Goal: Information Seeking & Learning: Learn about a topic

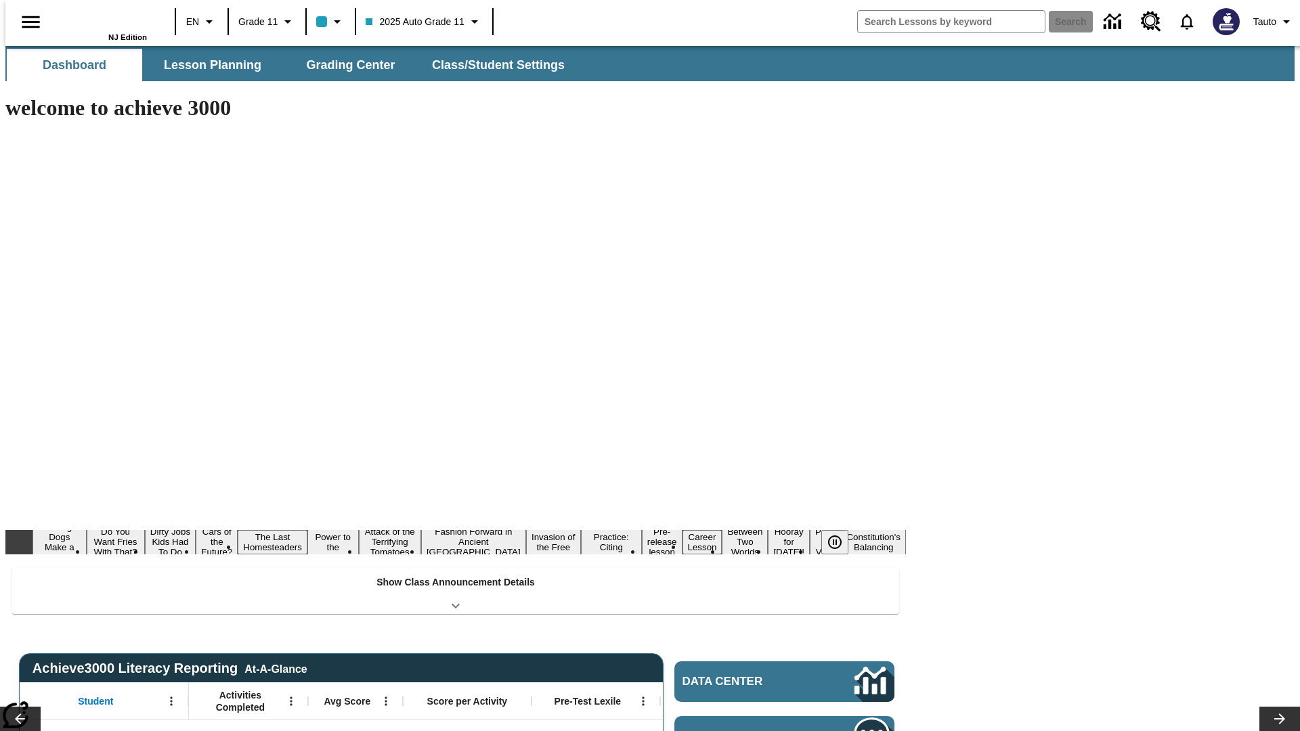
type input "-1"
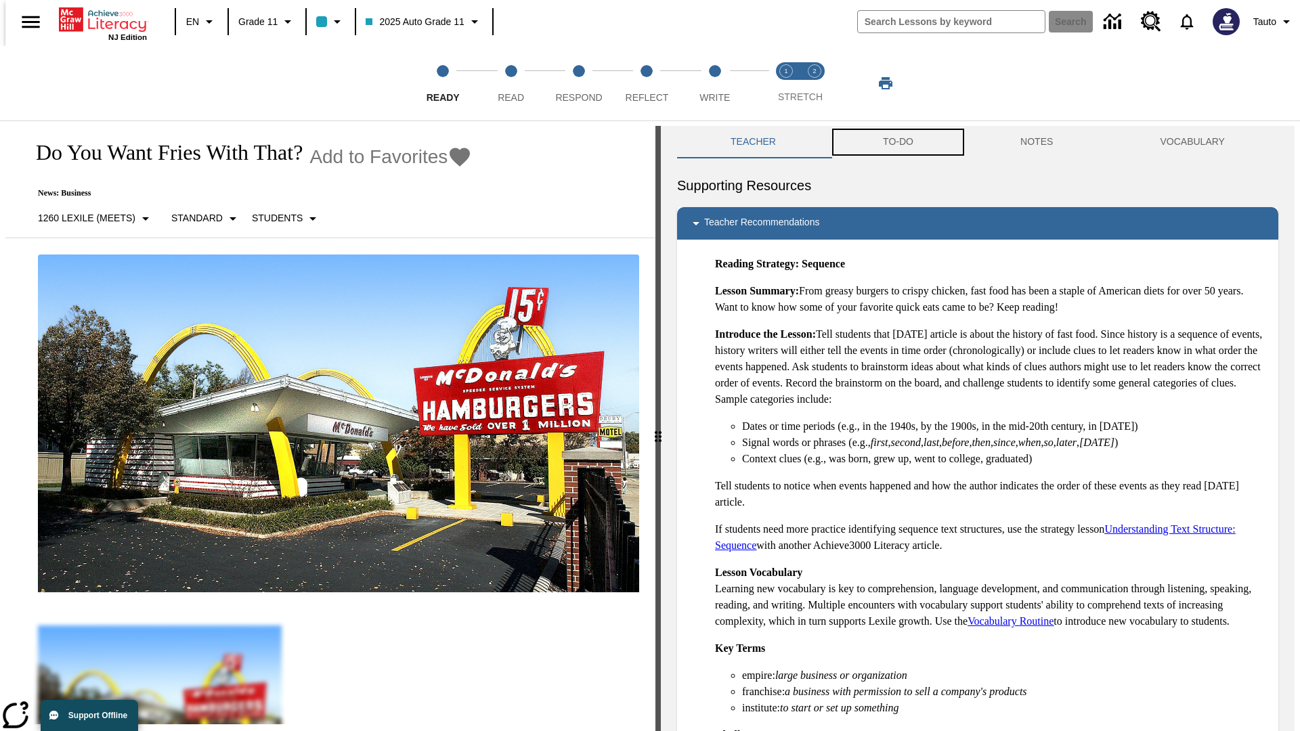
click at [897, 142] on button "TO-DO" at bounding box center [897, 142] width 137 height 32
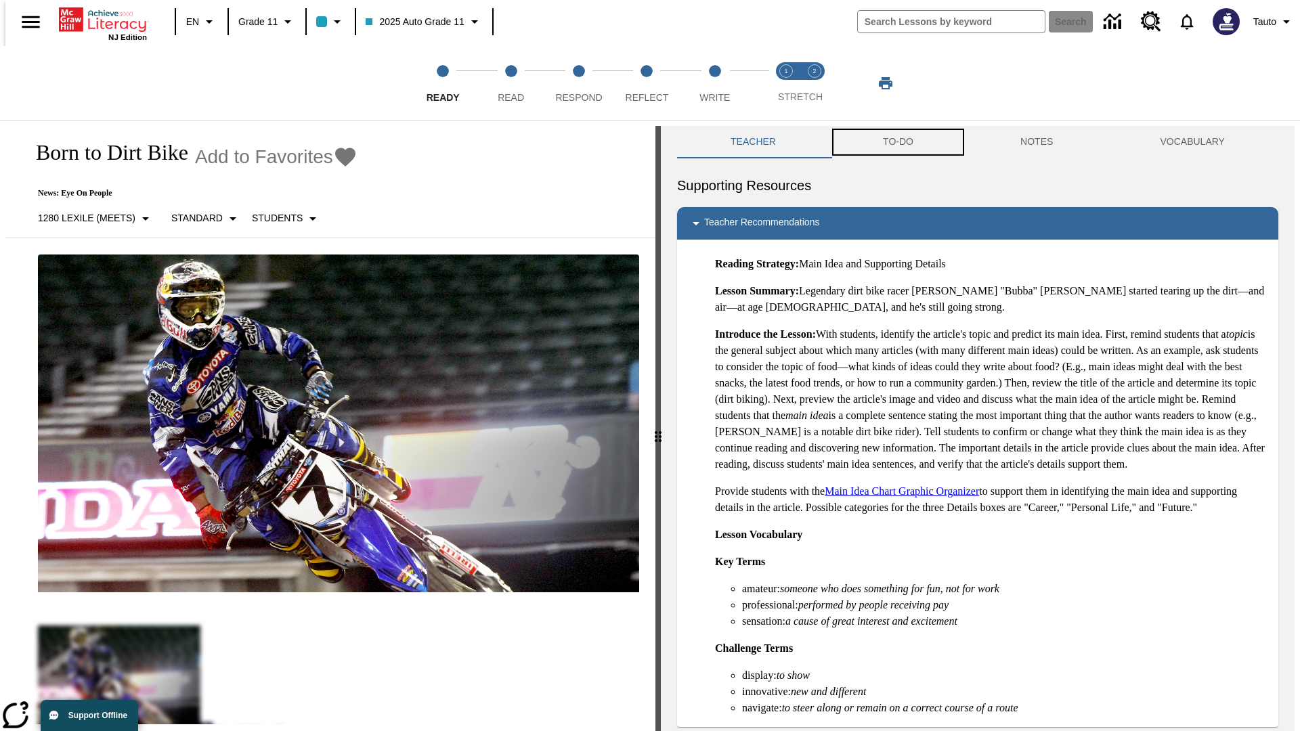
click at [897, 142] on button "TO-DO" at bounding box center [897, 142] width 137 height 32
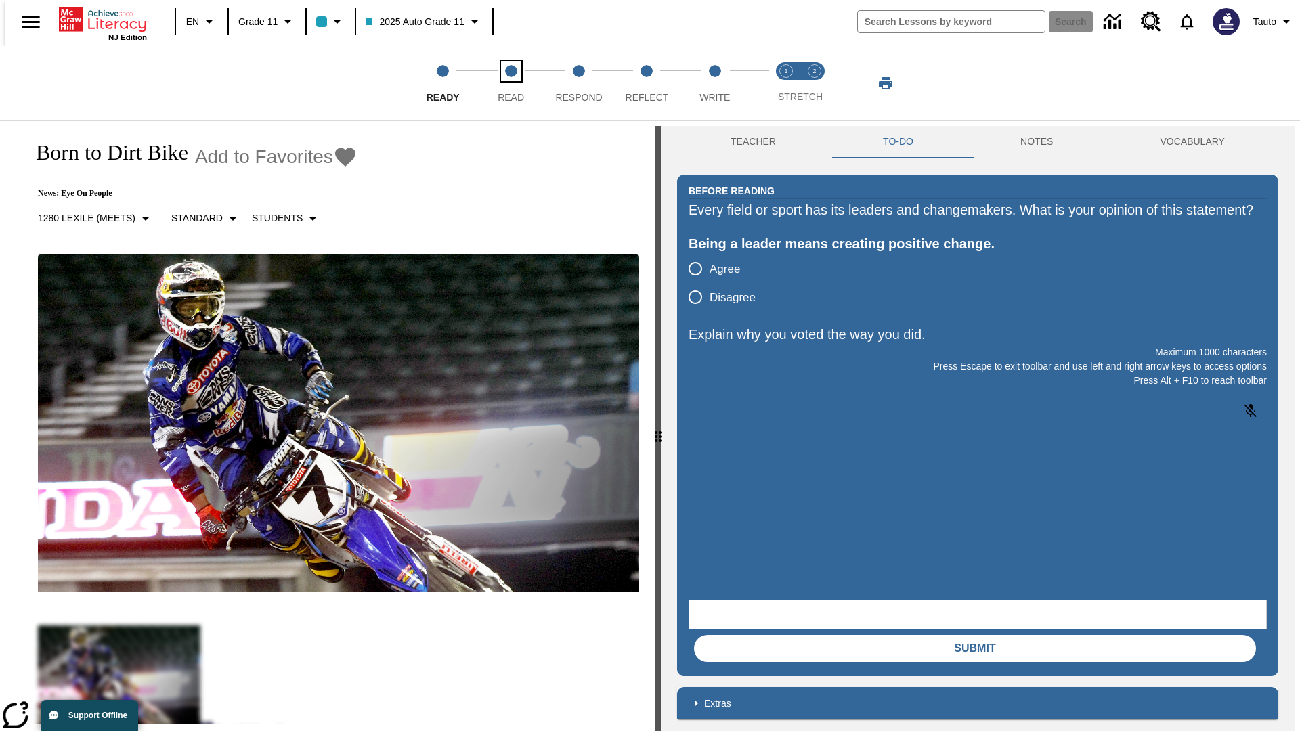
click at [510, 83] on span "Read" at bounding box center [511, 92] width 26 height 24
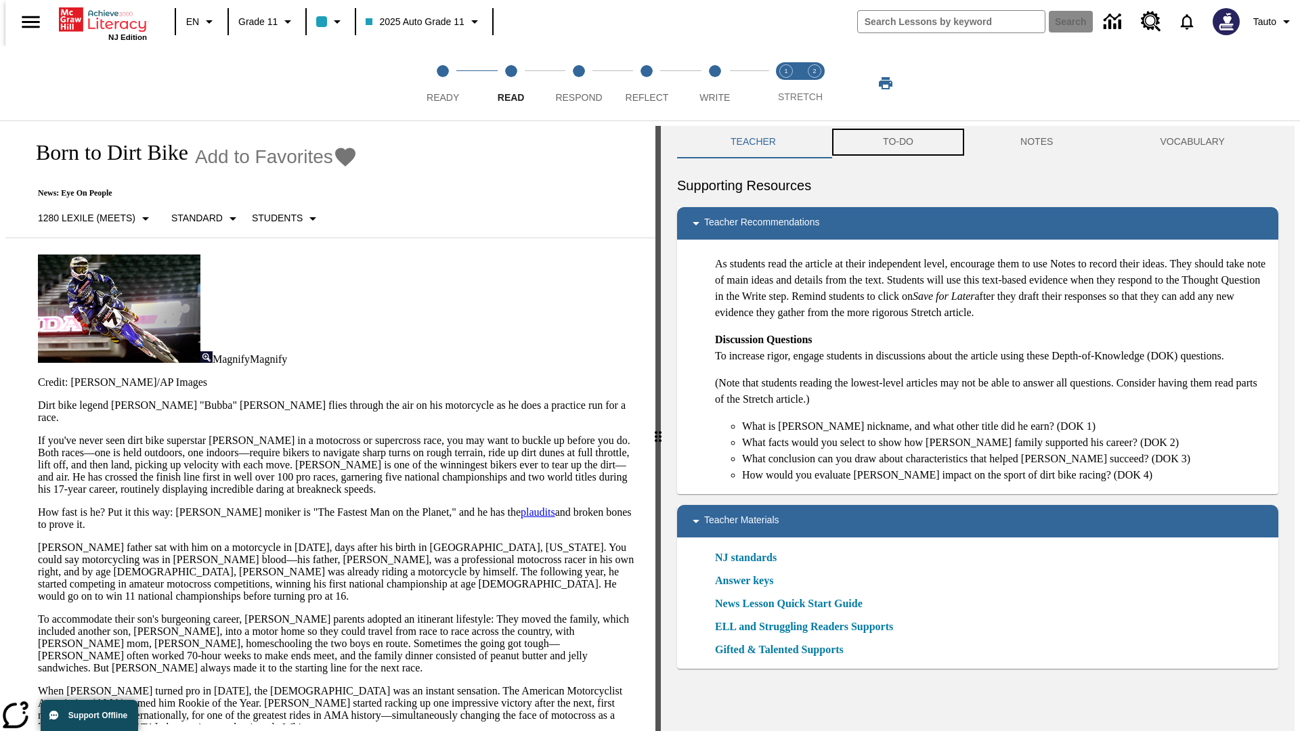
scroll to position [1, 0]
click at [897, 142] on button "TO-DO" at bounding box center [897, 141] width 137 height 32
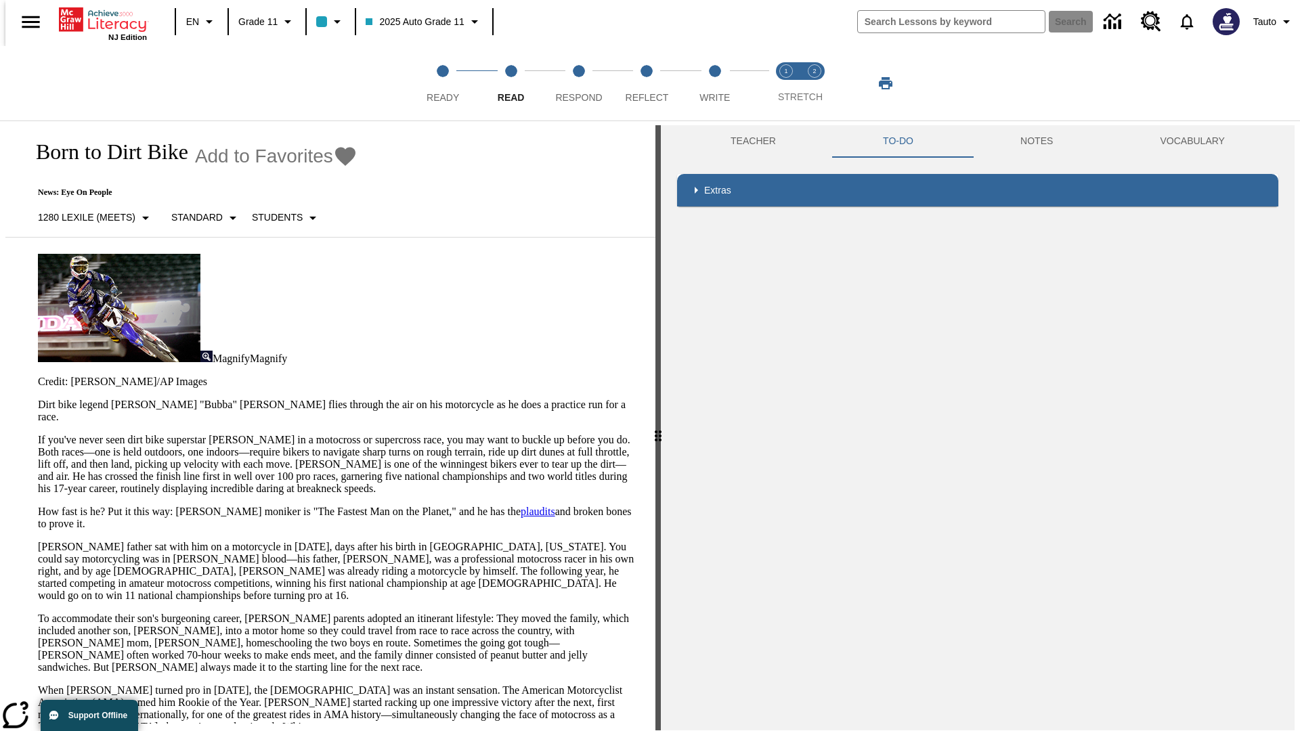
click at [38, 434] on p "If you've never seen dirt bike superstar James Stewart Jr. in a motocross or su…" at bounding box center [338, 464] width 601 height 61
